Goal: Task Accomplishment & Management: Manage account settings

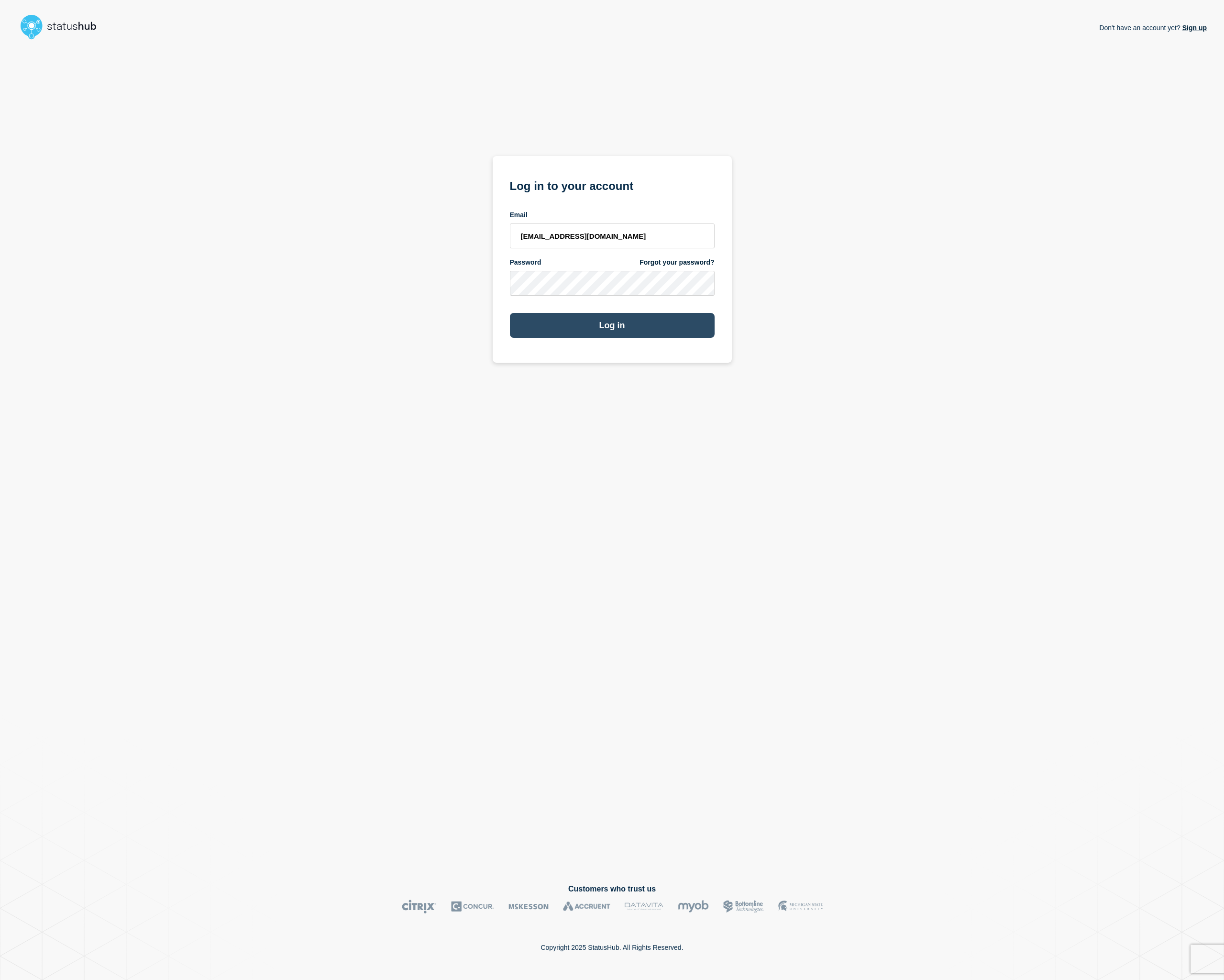
click at [639, 334] on button "Log in" at bounding box center [612, 325] width 205 height 25
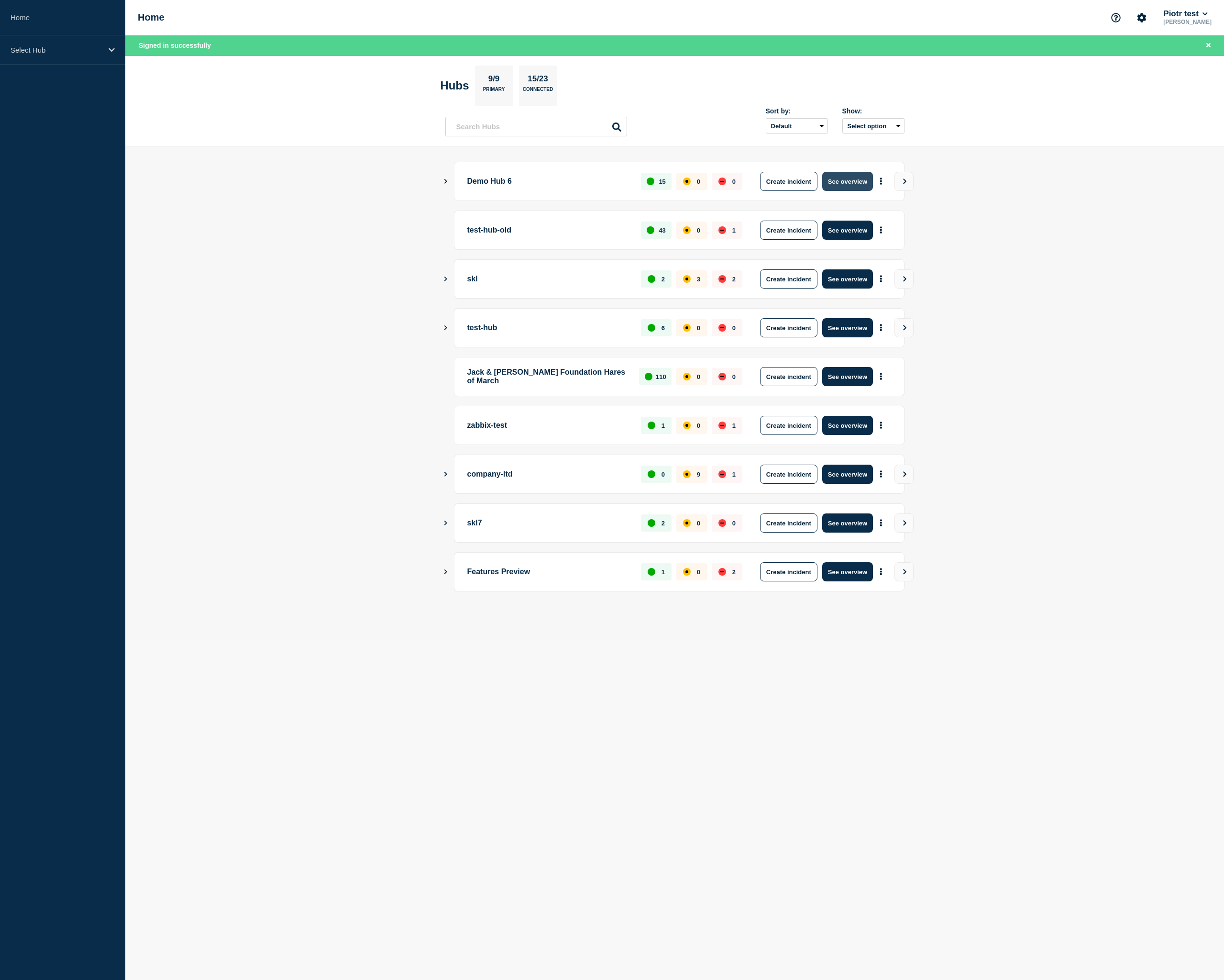
click at [862, 179] on button "See overview" at bounding box center [848, 181] width 51 height 19
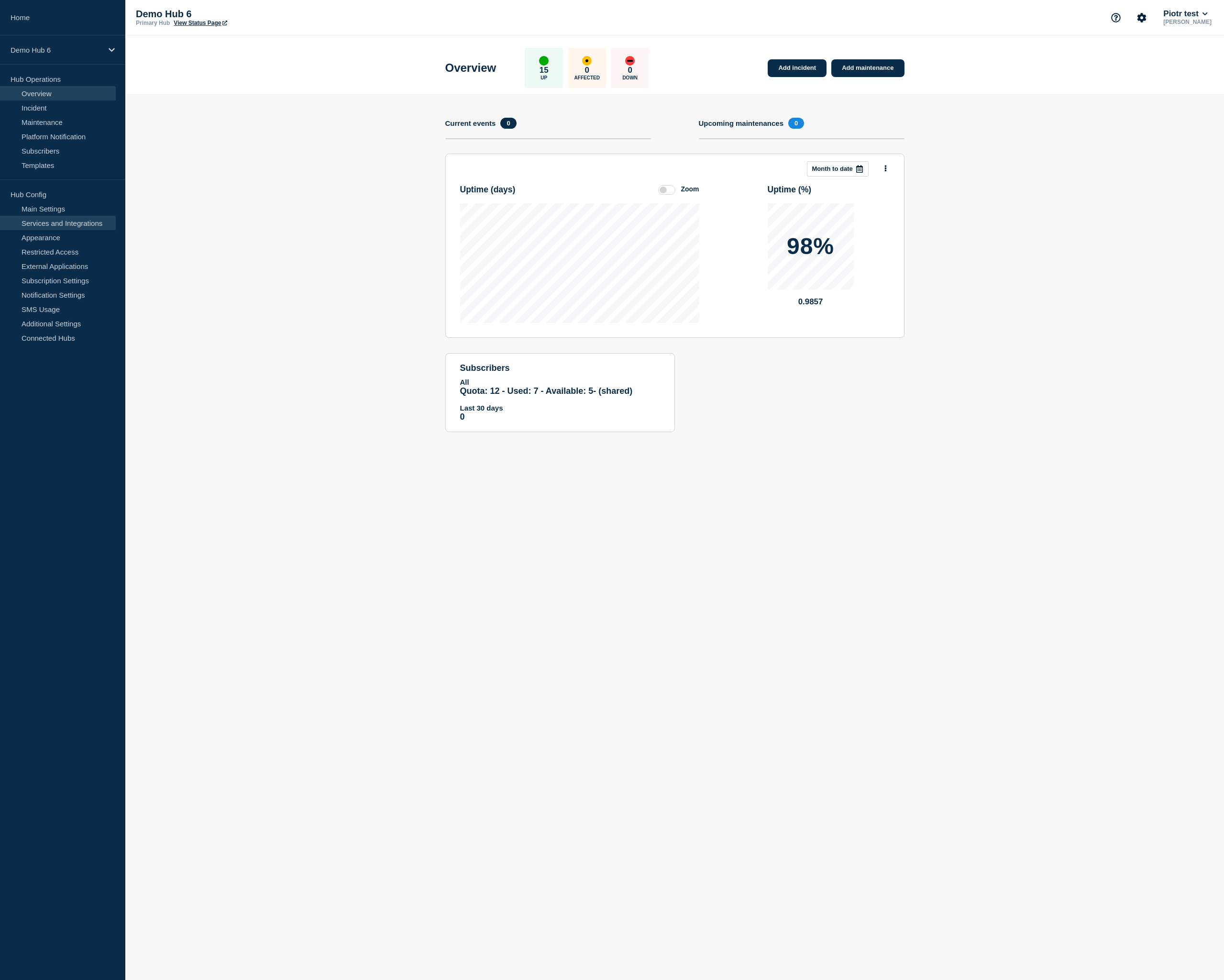
click at [63, 225] on link "Services and Integrations" at bounding box center [58, 223] width 116 height 14
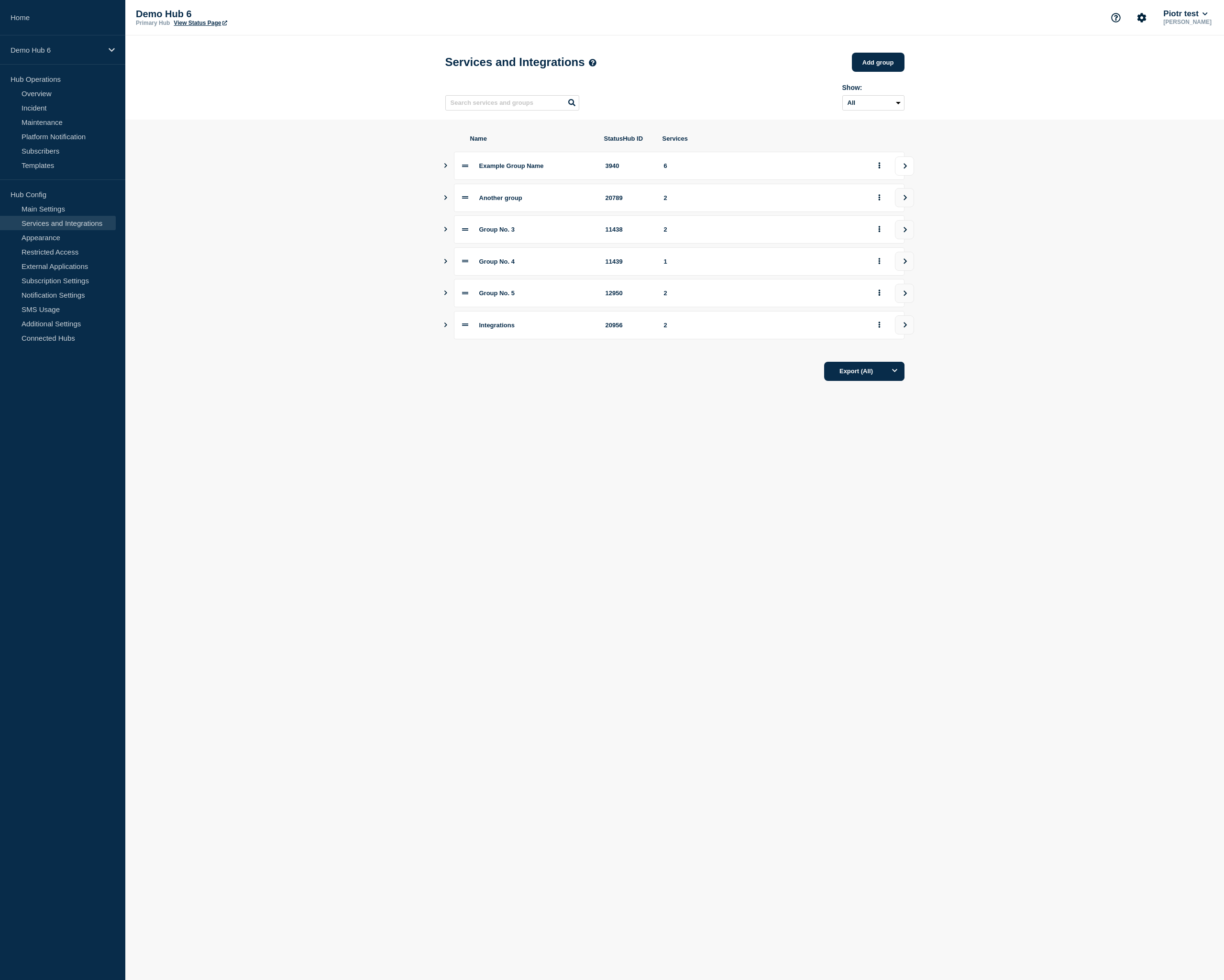
click at [911, 170] on button "view group" at bounding box center [904, 166] width 19 height 19
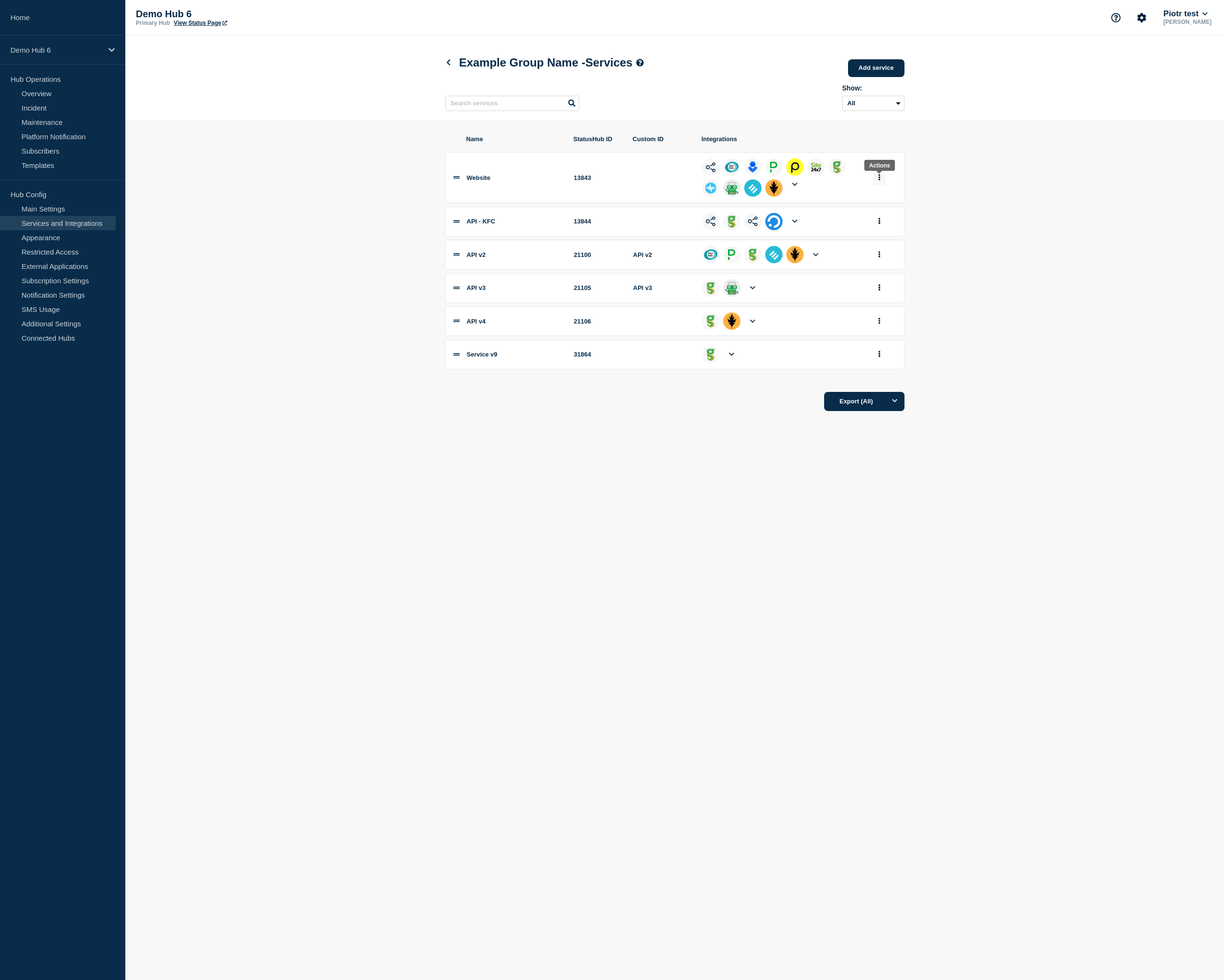
click at [877, 183] on button "group actions" at bounding box center [879, 178] width 12 height 15
click at [880, 198] on button "Edit" at bounding box center [885, 196] width 48 height 15
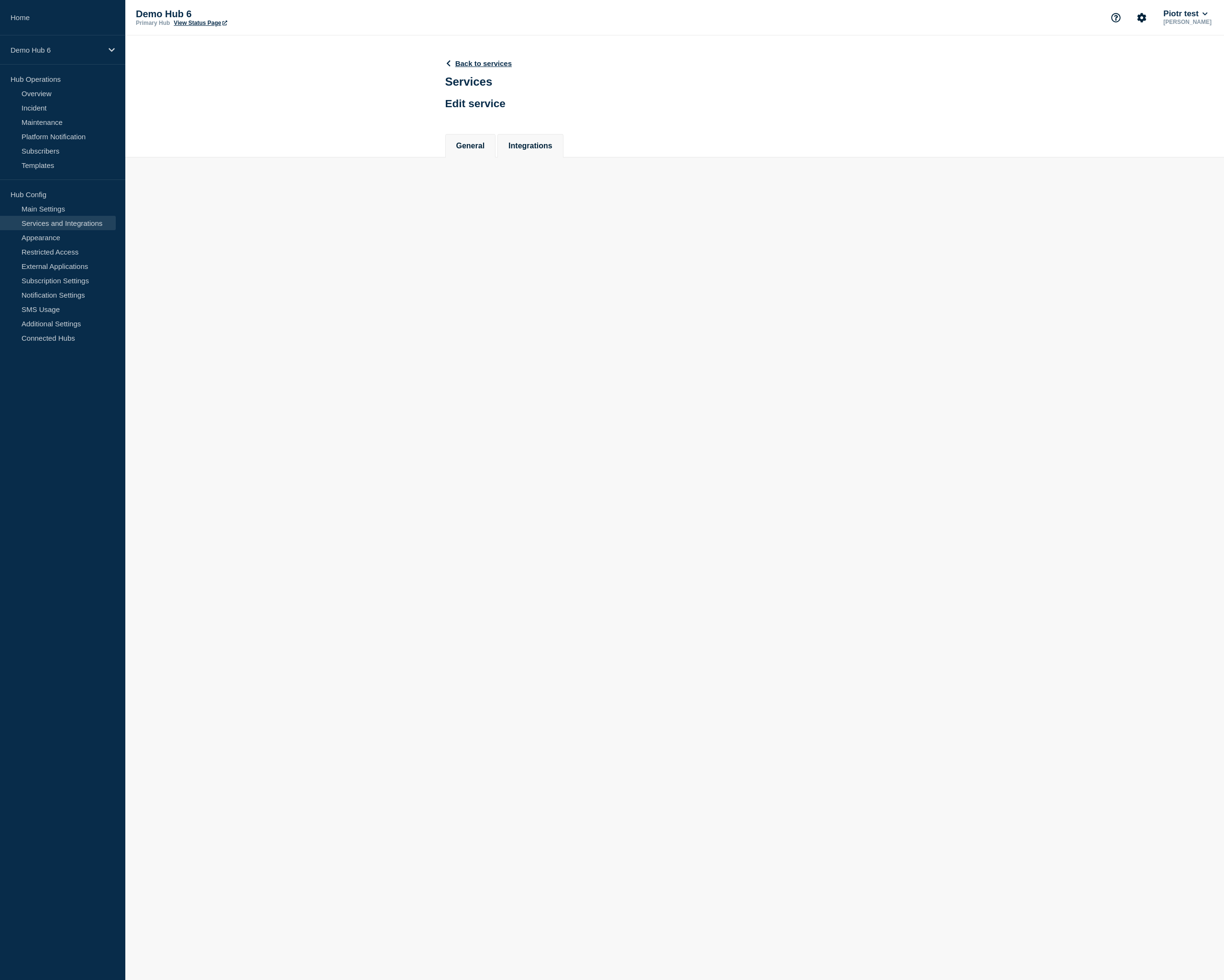
click at [539, 158] on li "Integrations" at bounding box center [530, 145] width 66 height 23
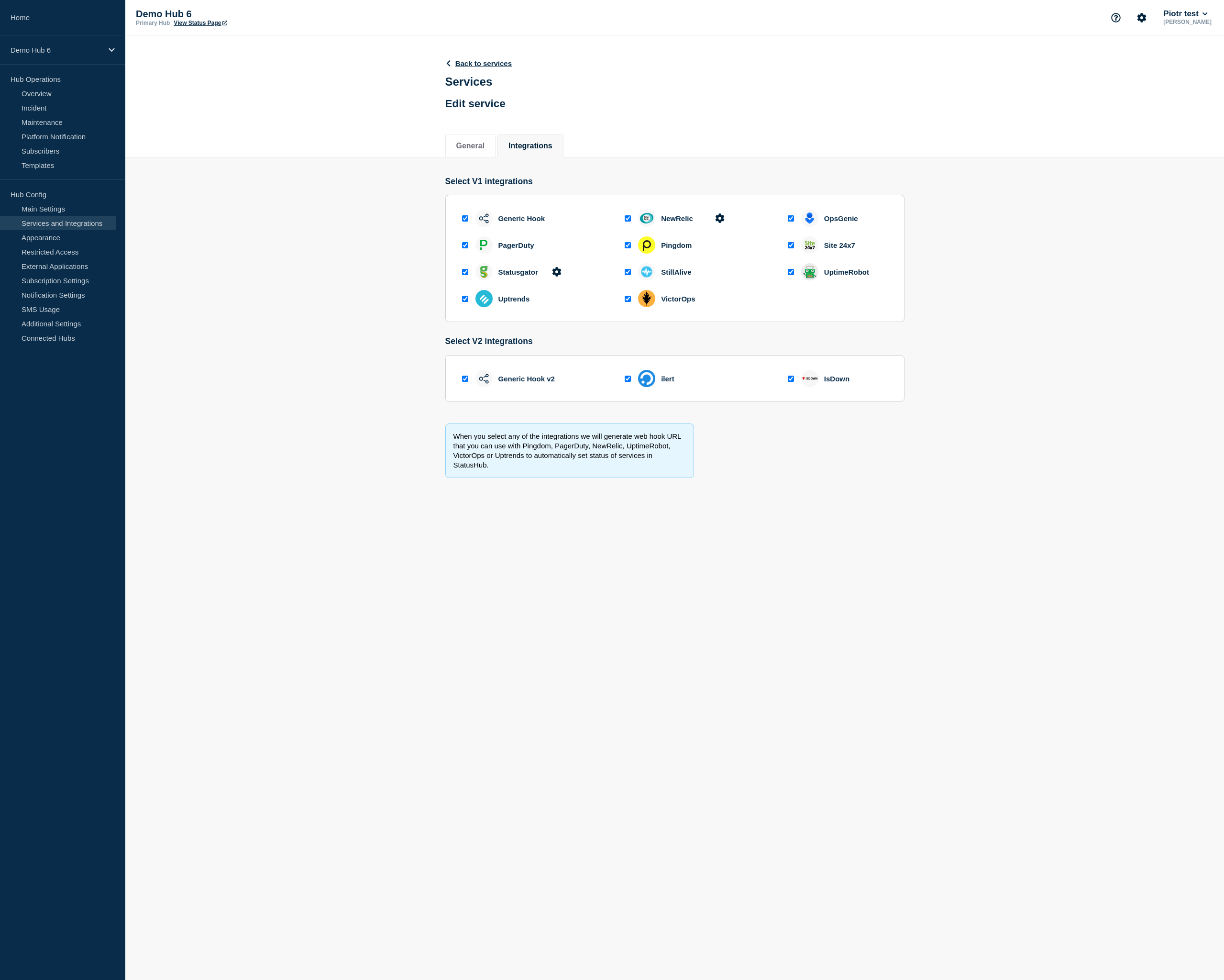
click at [1047, 328] on section "Select V1 integrations Generic Hook NewRelic OpsGenie PagerDuty Pingdom Site 24…" at bounding box center [675, 325] width 1099 height 335
